Goal: Navigation & Orientation: Find specific page/section

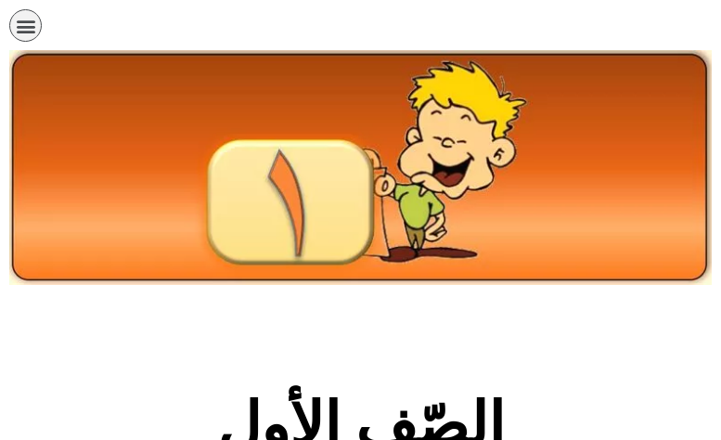
click at [351, 135] on img at bounding box center [360, 167] width 703 height 235
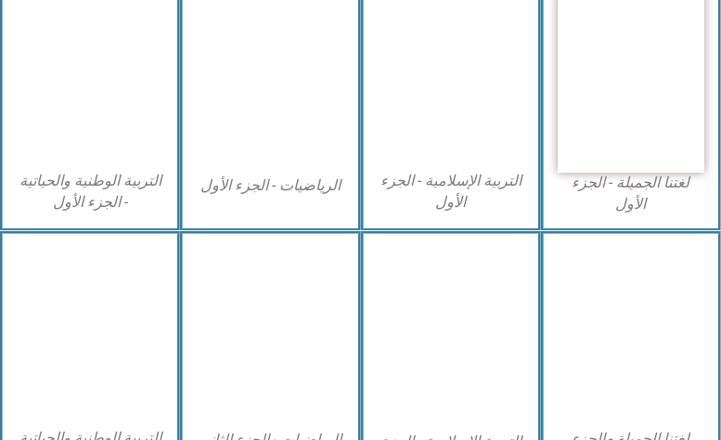
scroll to position [650, 0]
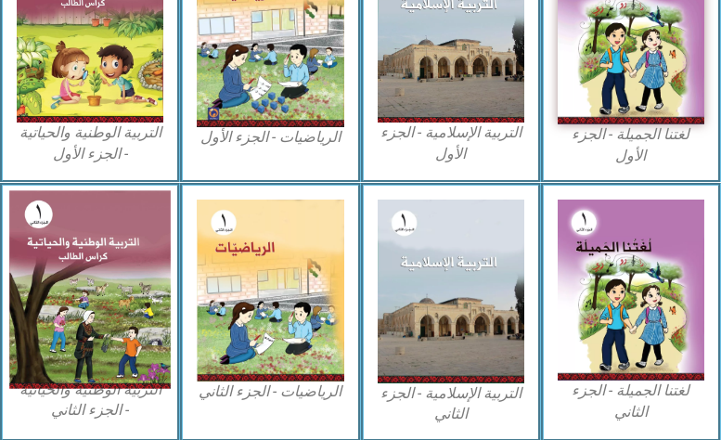
click at [141, 296] on img at bounding box center [90, 289] width 162 height 198
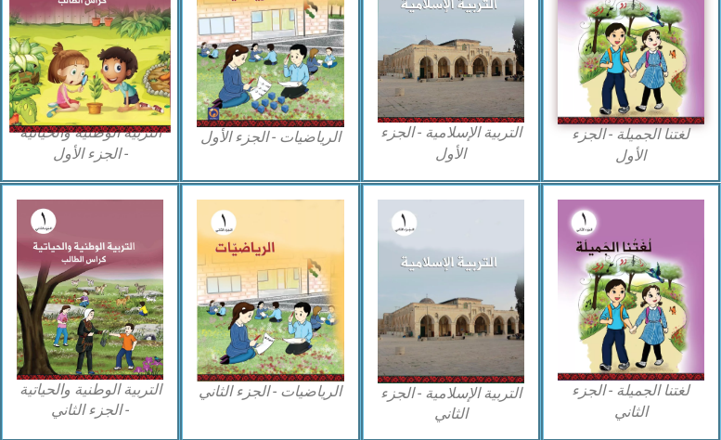
click at [75, 93] on img at bounding box center [90, 33] width 162 height 198
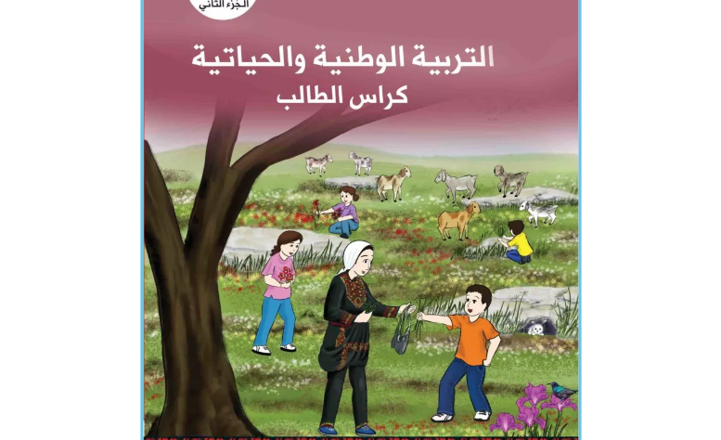
scroll to position [650, 0]
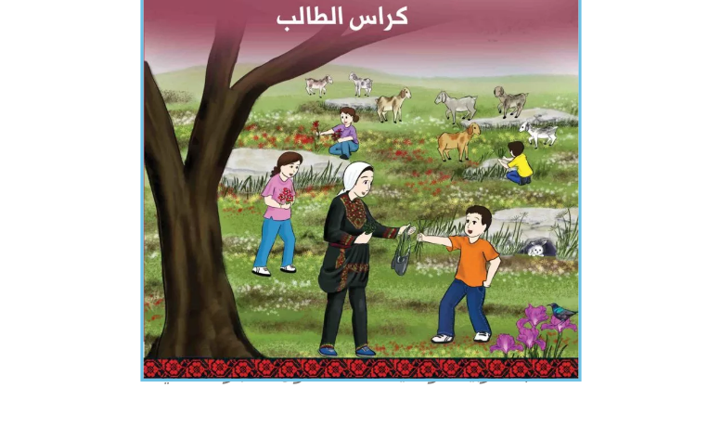
click at [349, 208] on img at bounding box center [360, 106] width 441 height 550
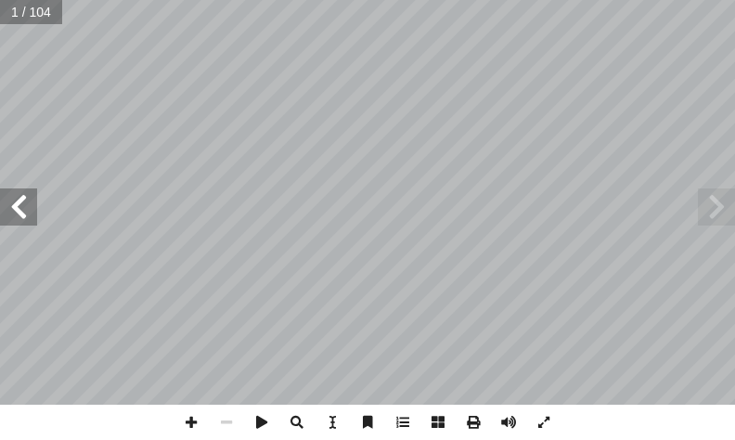
click at [5, 217] on span at bounding box center [18, 206] width 37 height 37
click at [12, 211] on span at bounding box center [18, 206] width 37 height 37
click at [180, 417] on span at bounding box center [191, 422] width 35 height 35
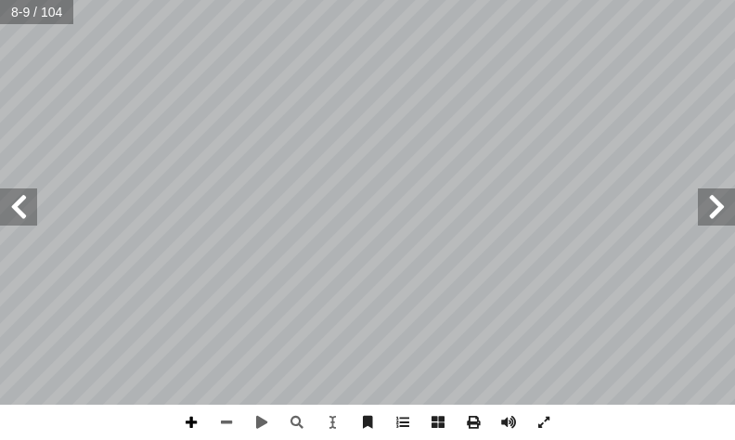
click at [188, 418] on span at bounding box center [191, 422] width 35 height 35
click at [24, 203] on span at bounding box center [18, 206] width 37 height 37
click at [719, 215] on span at bounding box center [716, 206] width 37 height 37
click at [734, 125] on html "الصفحة الرئيسية الصف الأول الصف الثاني الصف الثالث الصف الرابع الصف الخامس الصف…" at bounding box center [367, 62] width 735 height 125
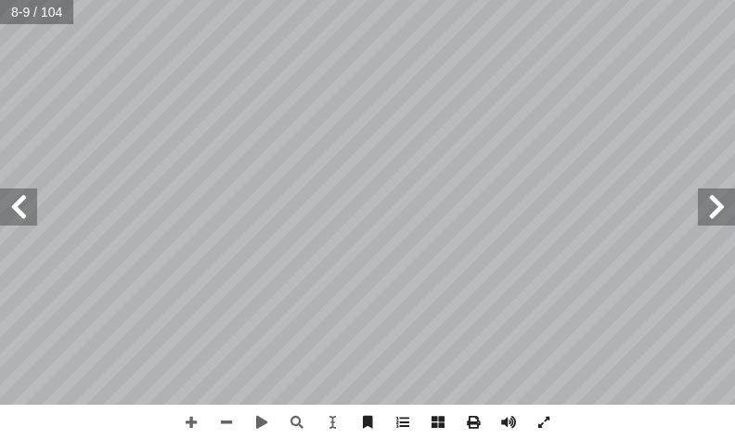
click at [522, 0] on html "الصفحة الرئيسية الصف الأول الصف الثاني الصف الثالث الصف الرابع الصف الخامس الصف…" at bounding box center [367, 62] width 735 height 125
click at [532, 0] on html "الصفحة الرئيسية الصف الأول الصف الثاني الصف الثالث الصف الرابع الصف الخامس الصف…" at bounding box center [367, 62] width 735 height 125
click at [215, 417] on span at bounding box center [226, 422] width 35 height 35
click at [236, 426] on span at bounding box center [226, 422] width 35 height 35
click at [20, 200] on span at bounding box center [18, 206] width 37 height 37
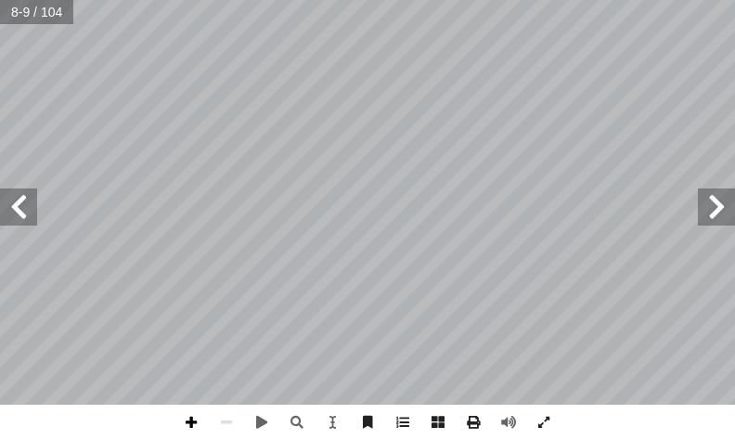
click at [196, 426] on span at bounding box center [191, 422] width 35 height 35
